Goal: Information Seeking & Learning: Check status

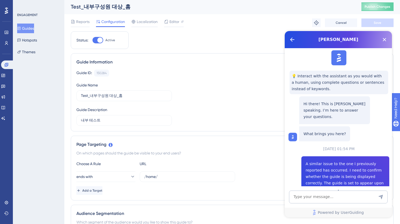
scroll to position [331, 0]
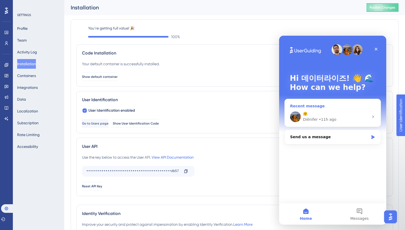
click at [341, 110] on div "🤗 Diênifer • 11h ago" at bounding box center [333, 117] width 96 height 20
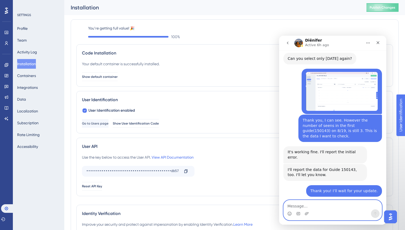
scroll to position [1261, 0]
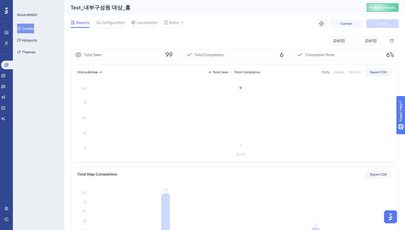
click at [21, 21] on div "ENGAGEMENT Guides Hotspots Themes" at bounding box center [38, 35] width 43 height 44
click at [34, 29] on button "Guides" at bounding box center [25, 29] width 17 height 10
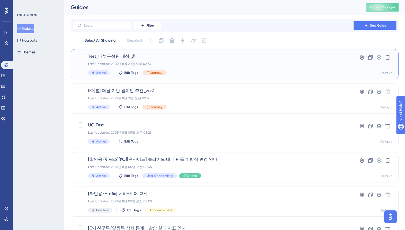
click at [173, 64] on div "Last Updated: 2025년 8월 20일 오후 02:33" at bounding box center [213, 64] width 250 height 4
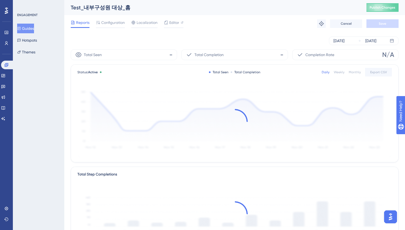
click at [241, 21] on div "Reports Configuration Localization Editor Troubleshoot Cancel Save" at bounding box center [235, 23] width 328 height 17
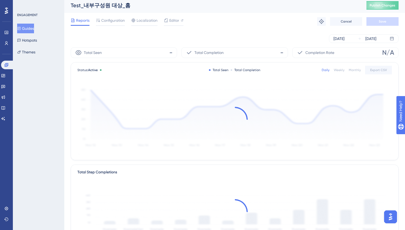
scroll to position [2, 0]
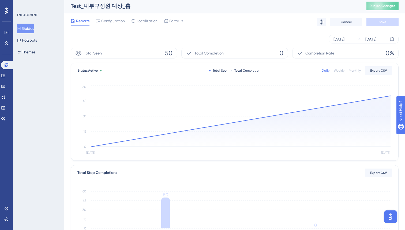
click at [243, 30] on div "Reports Configuration Localization Editor Troubleshoot Cancel Save" at bounding box center [235, 21] width 328 height 17
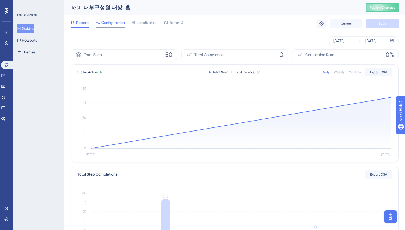
click at [113, 21] on span "Configuration" at bounding box center [113, 22] width 24 height 6
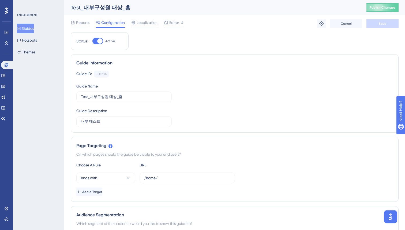
click at [99, 40] on div at bounding box center [99, 40] width 5 height 5
click at [92, 41] on input "Active" at bounding box center [92, 41] width 0 height 0
checkbox input "false"
click at [388, 25] on button "Save" at bounding box center [383, 23] width 32 height 9
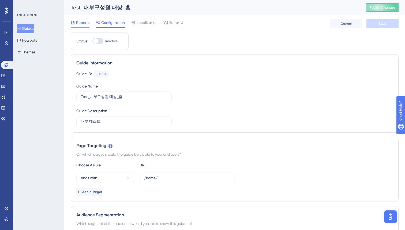
click at [84, 26] on div "Reports" at bounding box center [80, 23] width 19 height 9
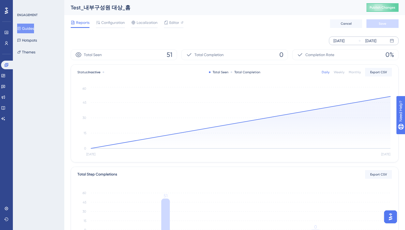
click at [357, 42] on div "Aug 20 2025 Aug 21 2025" at bounding box center [364, 40] width 70 height 9
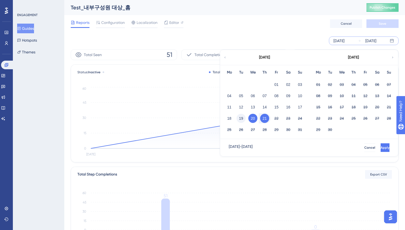
click at [242, 119] on button "19" at bounding box center [241, 118] width 9 height 9
click at [381, 148] on button "Apply" at bounding box center [385, 147] width 10 height 9
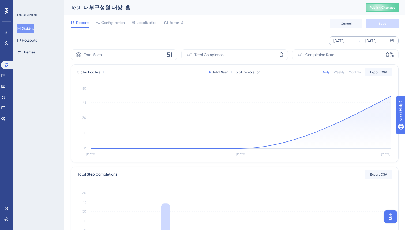
click at [228, 29] on div "Reports Configuration Localization Editor Cancel Save" at bounding box center [235, 23] width 328 height 17
click at [223, 34] on div "Aug 19 2025 Aug 21 2025" at bounding box center [235, 40] width 328 height 17
drag, startPoint x: 247, startPoint y: 27, endPoint x: 243, endPoint y: 25, distance: 3.9
click at [247, 27] on div "Reports Configuration Localization Editor Cancel Save" at bounding box center [235, 23] width 328 height 17
click at [242, 148] on circle at bounding box center [240, 148] width 3 height 3
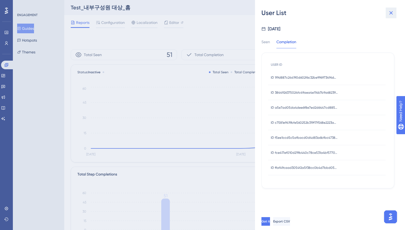
click at [390, 14] on icon at bounding box center [391, 12] width 3 height 3
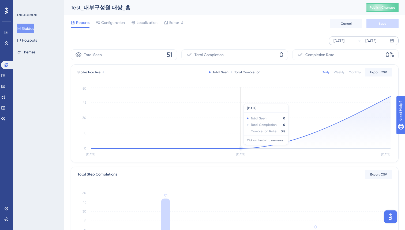
click at [241, 147] on circle at bounding box center [240, 148] width 3 height 3
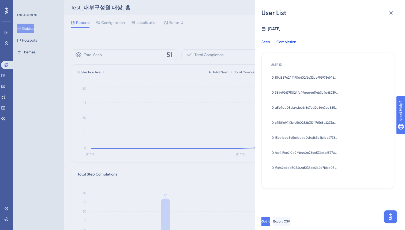
click at [268, 41] on div "Seen" at bounding box center [266, 44] width 9 height 10
click at [393, 15] on icon at bounding box center [391, 13] width 6 height 6
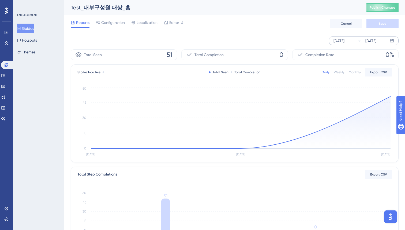
click at [234, 32] on div "Aug 19 2025 Aug 21 2025" at bounding box center [235, 40] width 328 height 17
click at [106, 22] on span "Configuration" at bounding box center [113, 22] width 24 height 6
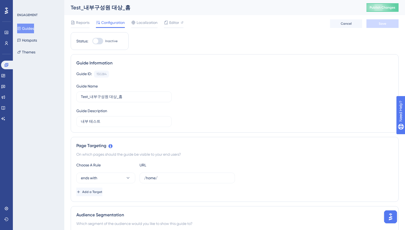
click at [275, 26] on div "Reports Configuration Localization Editor Cancel Save" at bounding box center [235, 23] width 328 height 17
click at [375, 6] on span "Publish Changes" at bounding box center [383, 7] width 26 height 4
click at [87, 24] on span "Reports" at bounding box center [82, 22] width 13 height 6
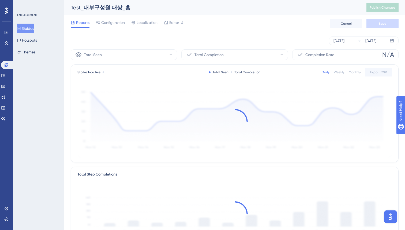
click at [132, 38] on div "Aug 20 2025 Aug 21 2025" at bounding box center [235, 40] width 328 height 9
click at [271, 38] on div "Aug 20 2025 Aug 21 2025" at bounding box center [235, 40] width 328 height 9
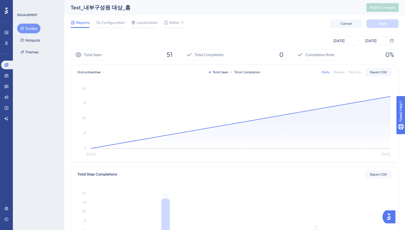
drag, startPoint x: 275, startPoint y: 38, endPoint x: 270, endPoint y: 38, distance: 4.6
click at [274, 38] on div "[DATE] [DATE]" at bounding box center [235, 40] width 328 height 9
click at [345, 41] on div "[DATE]" at bounding box center [339, 41] width 11 height 6
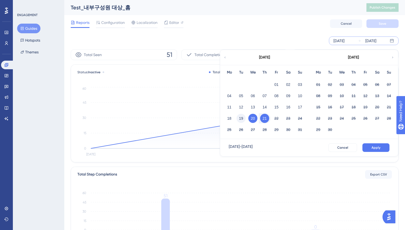
click at [242, 116] on button "19" at bounding box center [241, 118] width 9 height 9
click at [372, 147] on span "Apply" at bounding box center [376, 147] width 9 height 4
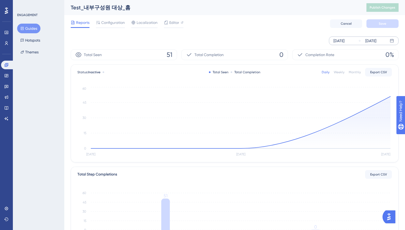
click at [192, 42] on div "Aug 19 2025 Aug 21 2025" at bounding box center [235, 40] width 328 height 9
click at [177, 35] on div "Aug 19 2025 Aug 21 2025" at bounding box center [235, 40] width 328 height 17
click at [170, 57] on span "51" at bounding box center [170, 54] width 6 height 9
drag, startPoint x: 165, startPoint y: 57, endPoint x: 172, endPoint y: 57, distance: 7.0
click at [172, 57] on div "Total Seen 51" at bounding box center [124, 54] width 106 height 11
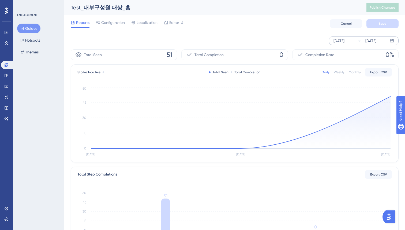
click at [191, 45] on div "Aug 19 2025 Aug 21 2025" at bounding box center [235, 40] width 328 height 9
click at [391, 96] on circle at bounding box center [391, 96] width 2 height 2
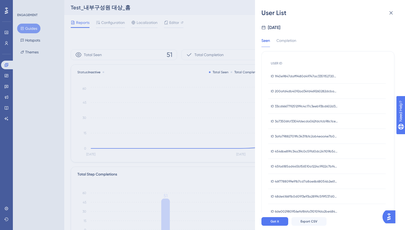
scroll to position [0, 0]
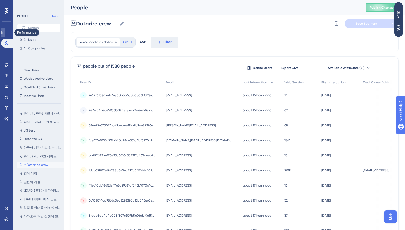
click at [5, 35] on link at bounding box center [3, 32] width 4 height 9
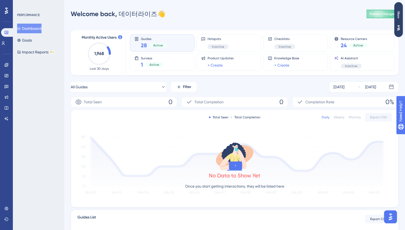
click at [68, 95] on div "Performance Users Engagement Widgets Feedback Product Updates Knowledge Base AI…" at bounding box center [234, 169] width 341 height 321
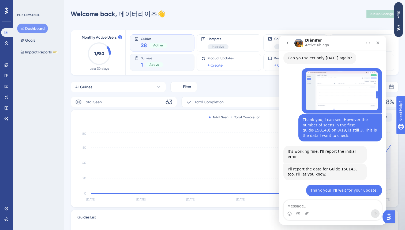
scroll to position [1261, 0]
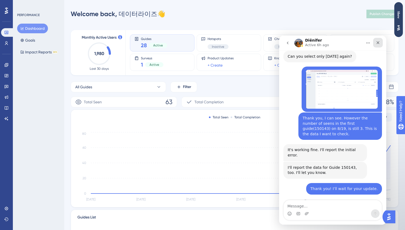
click at [378, 42] on icon "Close" at bounding box center [378, 42] width 4 height 4
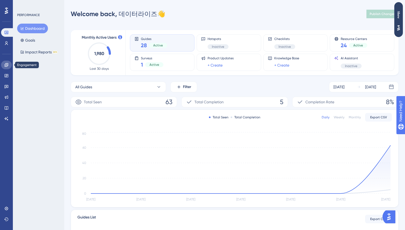
click at [5, 63] on icon at bounding box center [6, 65] width 4 height 4
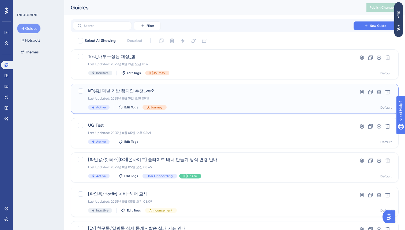
click at [178, 101] on div "KO[홈] 퍼널 기반 캠페인 추천_ver2 Last Updated: 2025년 8월 19일 오전 09:19 Active Edit Tags [P…" at bounding box center [213, 99] width 250 height 22
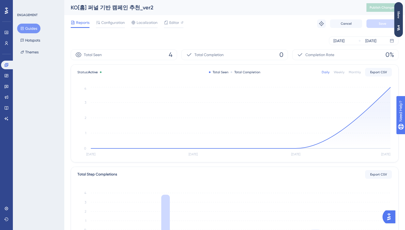
click at [66, 116] on div "Performance Users Engagement Widgets Feedback Product Updates Knowledge Base AI…" at bounding box center [234, 184] width 341 height 368
click at [297, 148] on icon at bounding box center [241, 117] width 300 height 61
click at [295, 148] on icon at bounding box center [241, 117] width 300 height 61
click at [296, 148] on icon at bounding box center [241, 117] width 300 height 61
click at [295, 148] on circle at bounding box center [295, 148] width 3 height 3
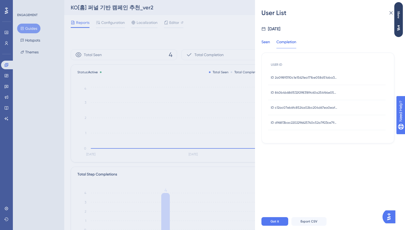
click at [268, 42] on div "Seen" at bounding box center [266, 44] width 9 height 10
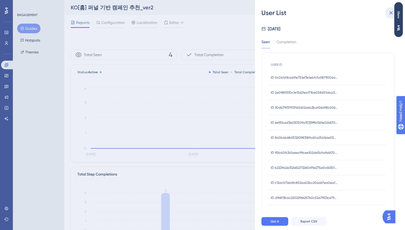
click at [390, 12] on icon at bounding box center [391, 12] width 3 height 3
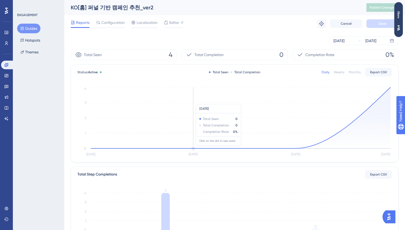
click at [193, 148] on icon at bounding box center [241, 117] width 300 height 61
click at [194, 149] on icon "[DATE] Aug [DATE] Aug 21 0 1 2 3 4" at bounding box center [234, 122] width 315 height 72
click at [194, 148] on icon at bounding box center [241, 117] width 300 height 61
click at [390, 88] on circle at bounding box center [391, 87] width 4 height 4
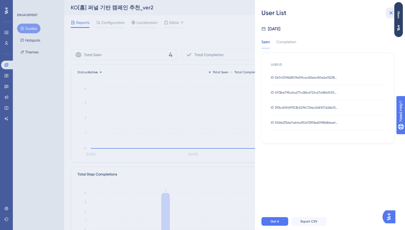
click at [388, 14] on icon at bounding box center [391, 13] width 6 height 6
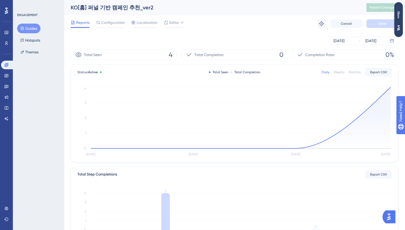
click at [216, 38] on div "[DATE] [DATE]" at bounding box center [235, 40] width 328 height 9
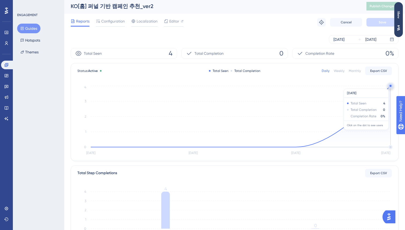
click at [390, 86] on circle at bounding box center [391, 86] width 2 height 2
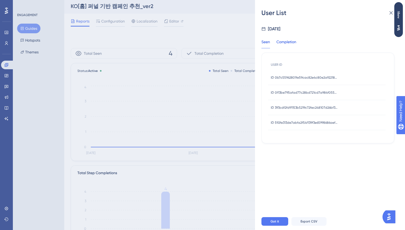
click at [284, 42] on div "Completion" at bounding box center [287, 44] width 20 height 10
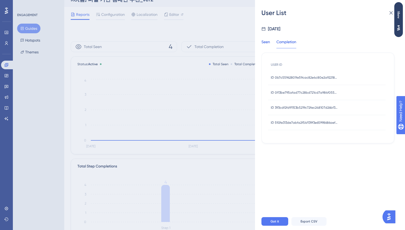
click at [269, 43] on div "Seen" at bounding box center [266, 44] width 9 height 10
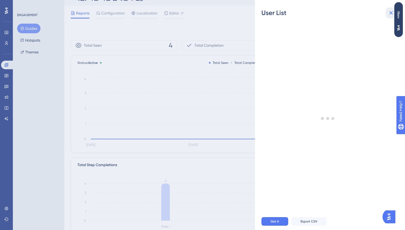
click at [389, 13] on icon at bounding box center [391, 13] width 6 height 6
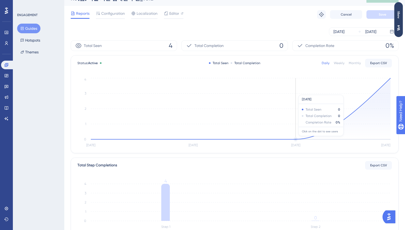
click at [295, 139] on icon at bounding box center [241, 108] width 300 height 61
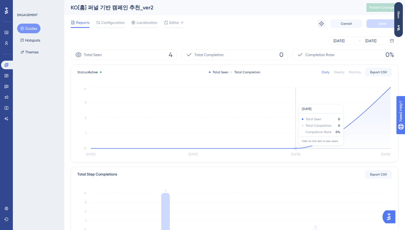
click at [295, 148] on icon at bounding box center [241, 117] width 300 height 61
click at [296, 147] on circle at bounding box center [295, 148] width 3 height 3
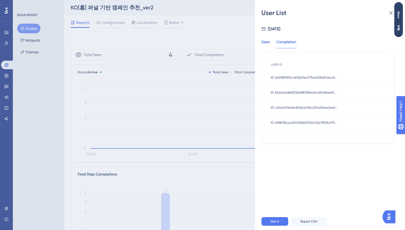
click at [266, 43] on div "Seen" at bounding box center [266, 44] width 9 height 10
